Goal: Find specific page/section: Find specific page/section

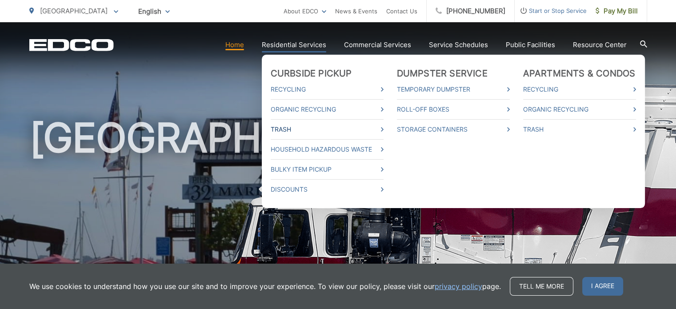
click at [291, 130] on link "Trash" at bounding box center [327, 129] width 113 height 11
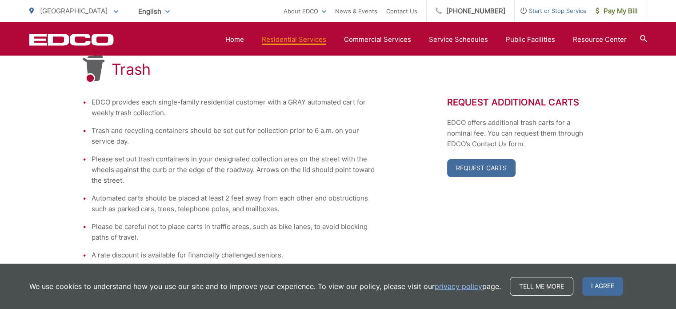
scroll to position [178, 0]
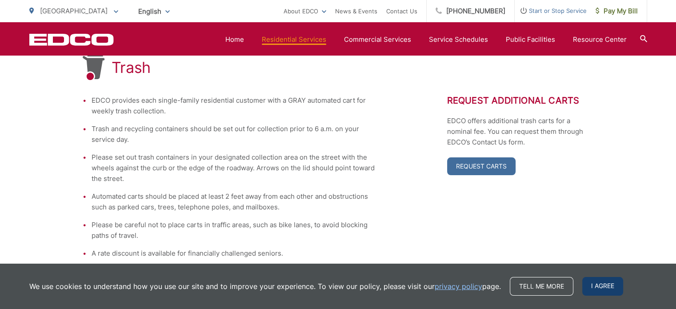
click at [597, 286] on span "I agree" at bounding box center [602, 286] width 41 height 19
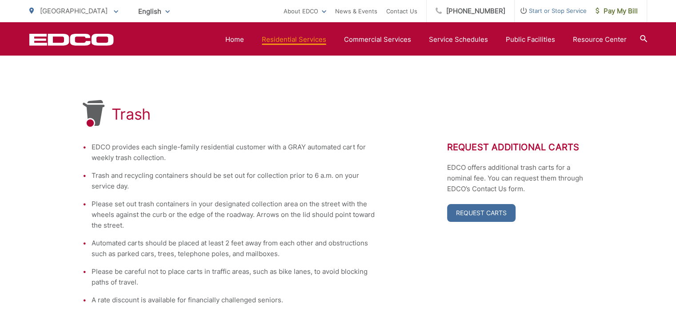
scroll to position [0, 0]
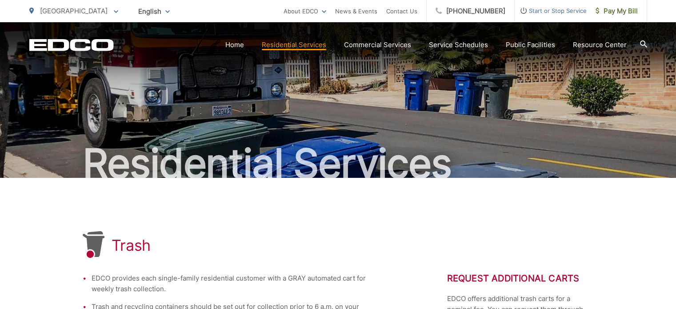
click at [641, 42] on icon at bounding box center [643, 43] width 7 height 7
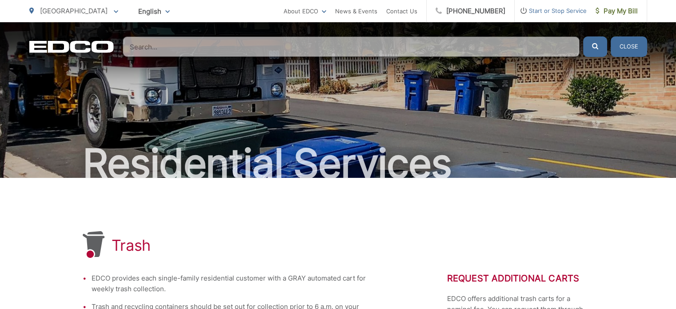
click at [544, 128] on div "Residential Services" at bounding box center [338, 100] width 618 height 156
